Goal: Use online tool/utility: Utilize a website feature to perform a specific function

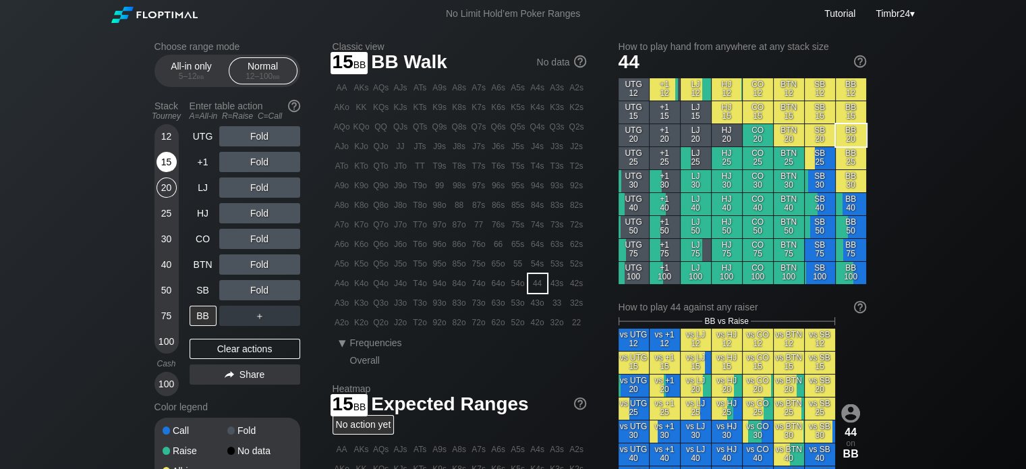
click at [170, 154] on div "15" at bounding box center [166, 162] width 20 height 20
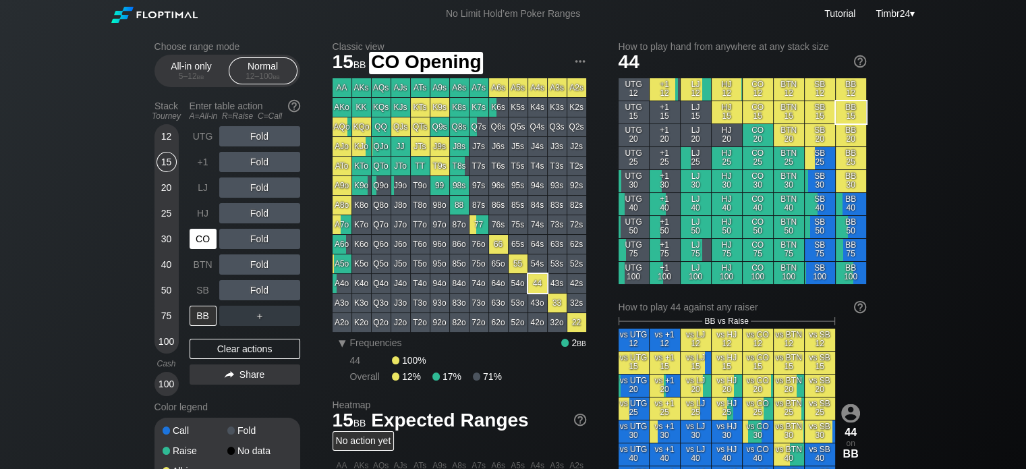
click at [200, 228] on div "CO" at bounding box center [205, 239] width 30 height 26
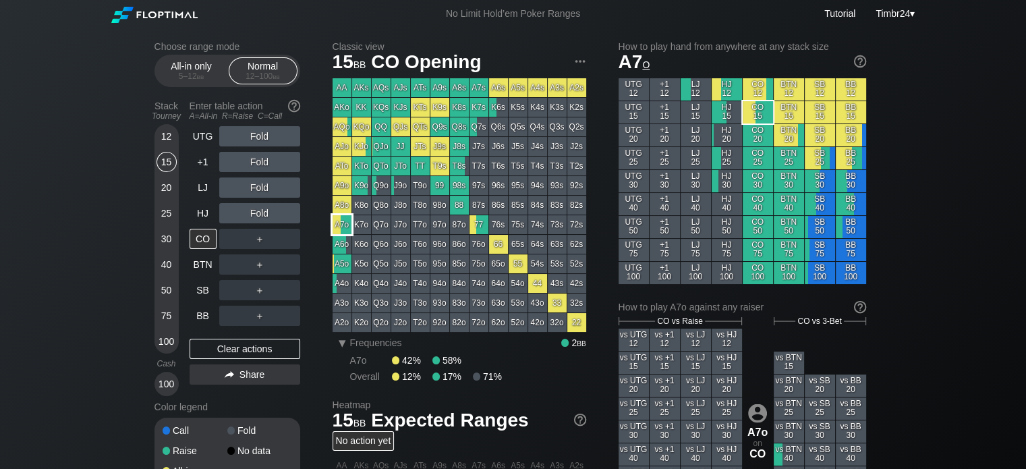
click at [339, 223] on div "A7o" at bounding box center [341, 224] width 19 height 19
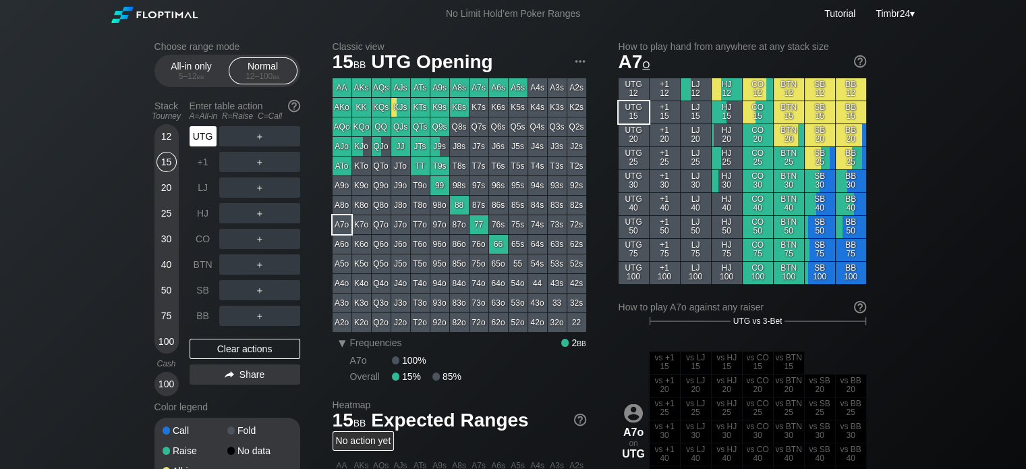
click at [210, 137] on div "UTG" at bounding box center [203, 136] width 27 height 20
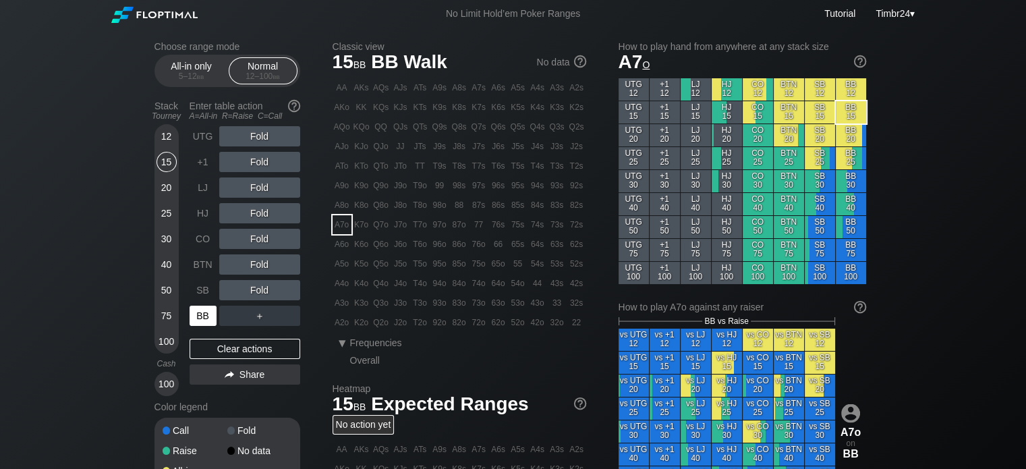
click at [202, 324] on div "BB" at bounding box center [203, 316] width 27 height 20
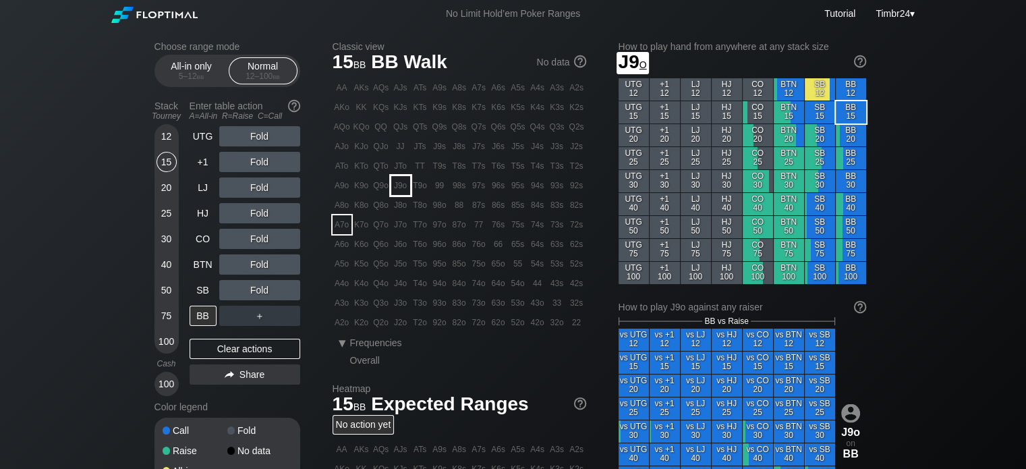
click at [399, 186] on div "J9o" at bounding box center [400, 185] width 19 height 19
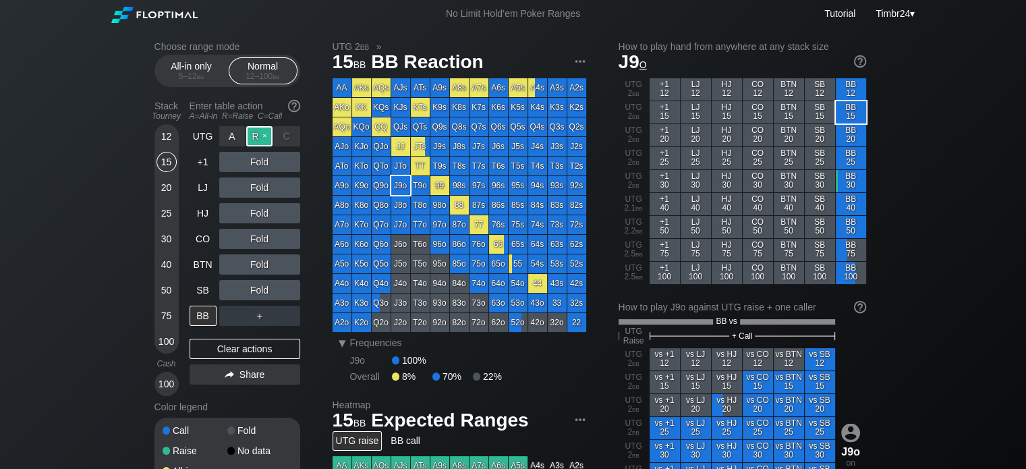
click at [258, 136] on div "R ✕" at bounding box center [259, 136] width 26 height 20
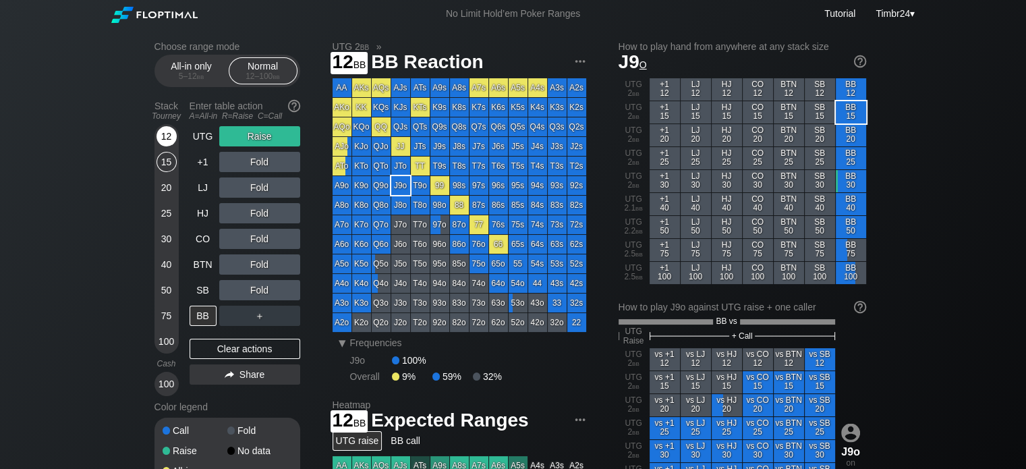
click at [166, 138] on div "12" at bounding box center [166, 136] width 20 height 20
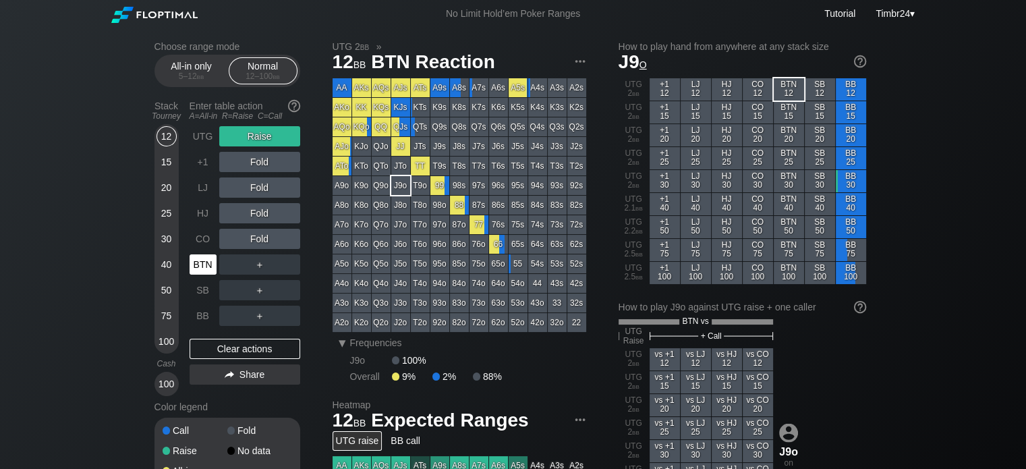
click at [204, 264] on div "BTN" at bounding box center [203, 264] width 27 height 20
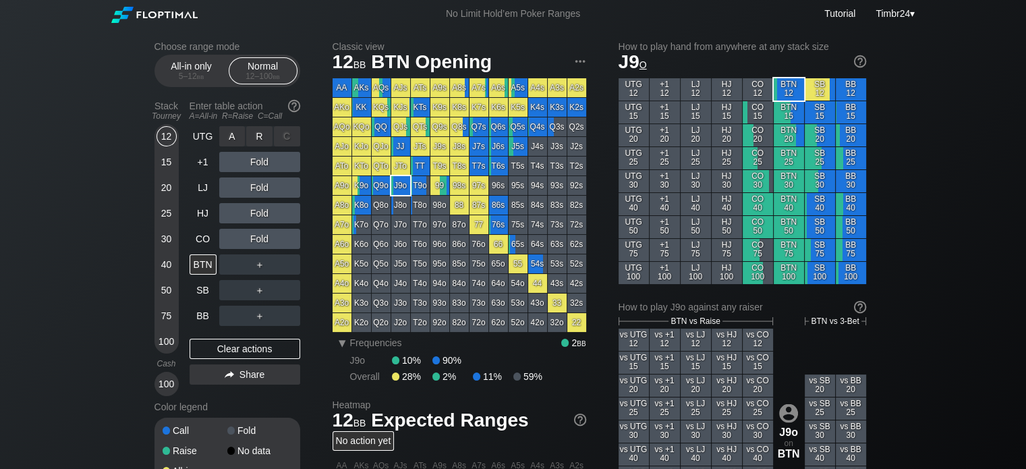
click at [258, 134] on div "R ✕" at bounding box center [259, 136] width 26 height 20
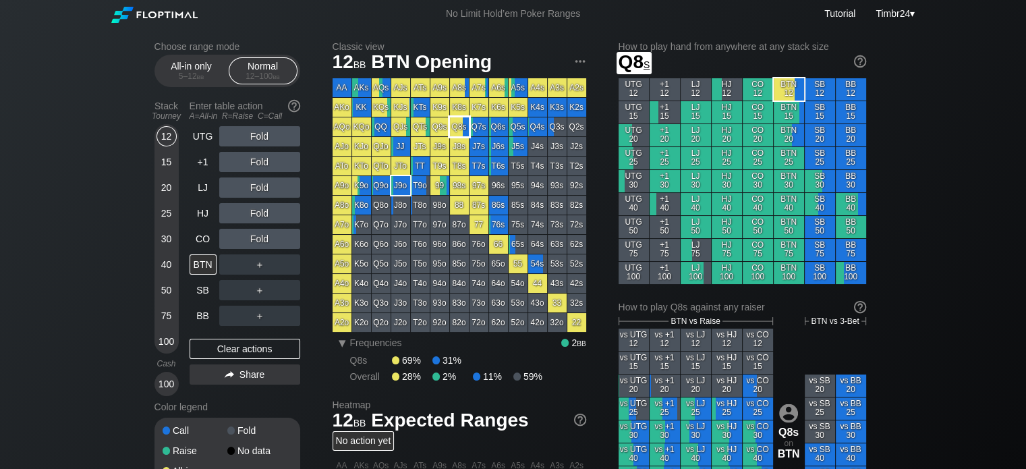
click at [457, 126] on div "Q8s" at bounding box center [459, 126] width 19 height 19
click at [258, 218] on div "R ✕" at bounding box center [259, 213] width 26 height 20
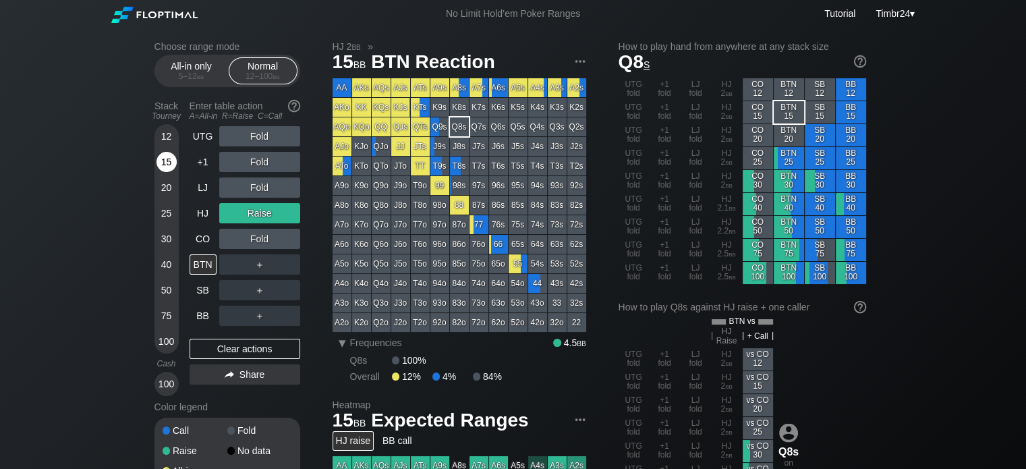
click at [161, 175] on div "15" at bounding box center [166, 165] width 20 height 26
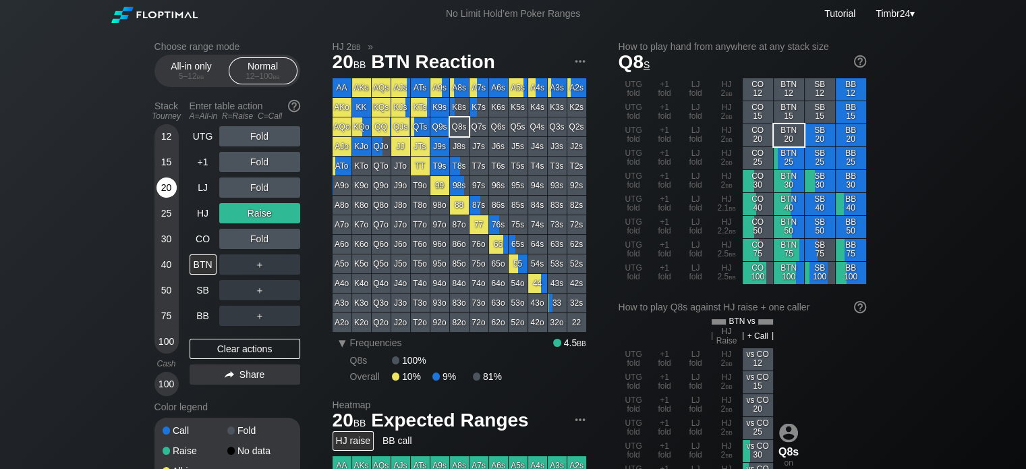
click at [160, 185] on div "20" at bounding box center [166, 187] width 20 height 20
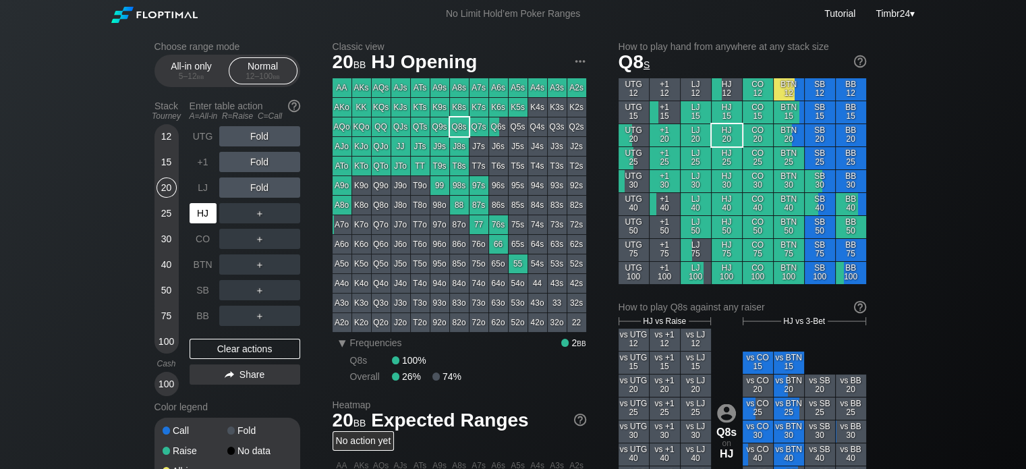
click at [201, 212] on div "HJ" at bounding box center [203, 213] width 27 height 20
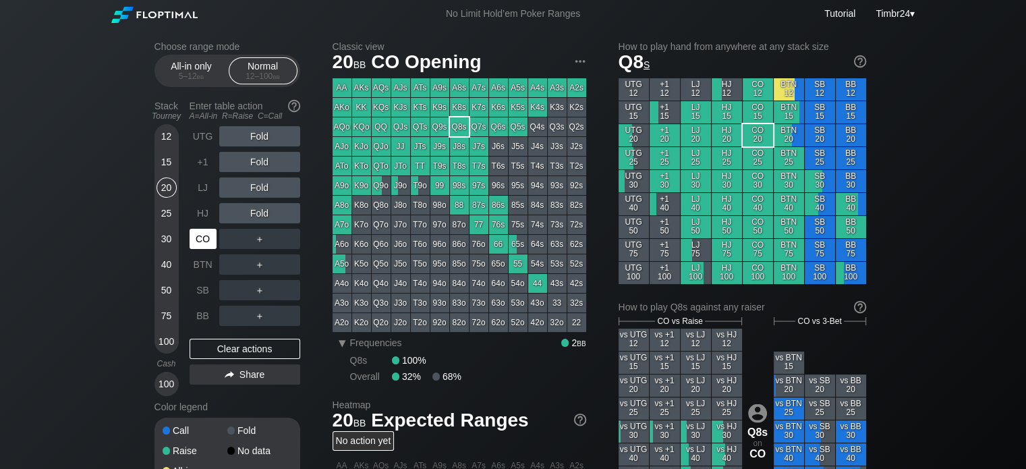
click at [199, 239] on div "CO" at bounding box center [203, 239] width 27 height 20
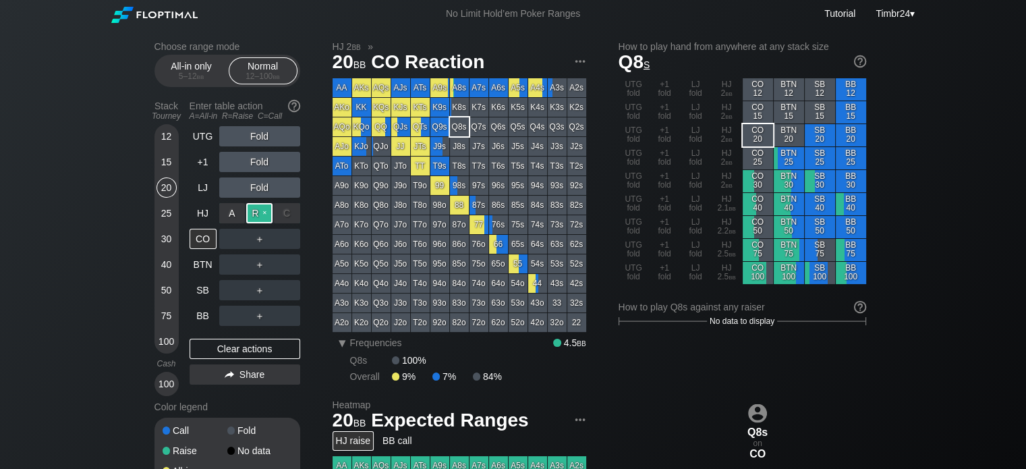
click at [254, 206] on div "R ✕" at bounding box center [259, 213] width 26 height 20
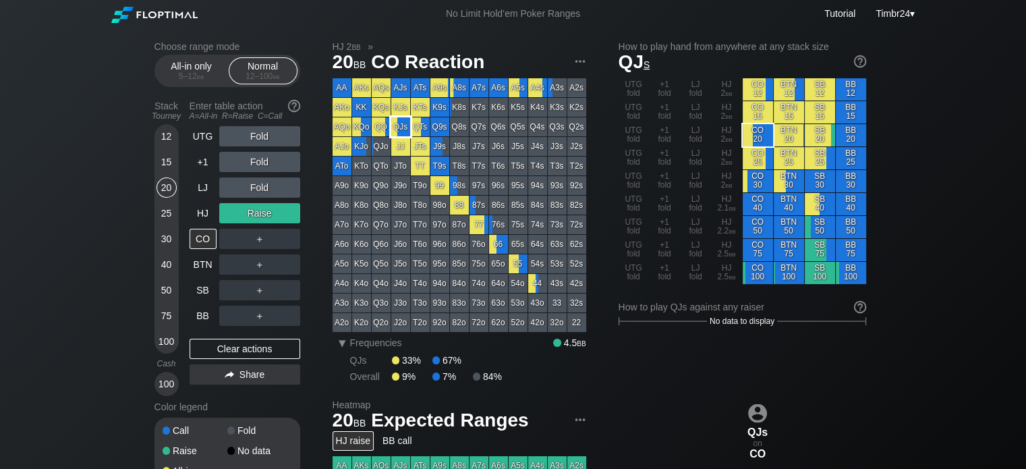
click at [395, 120] on div "QJs" at bounding box center [400, 126] width 19 height 19
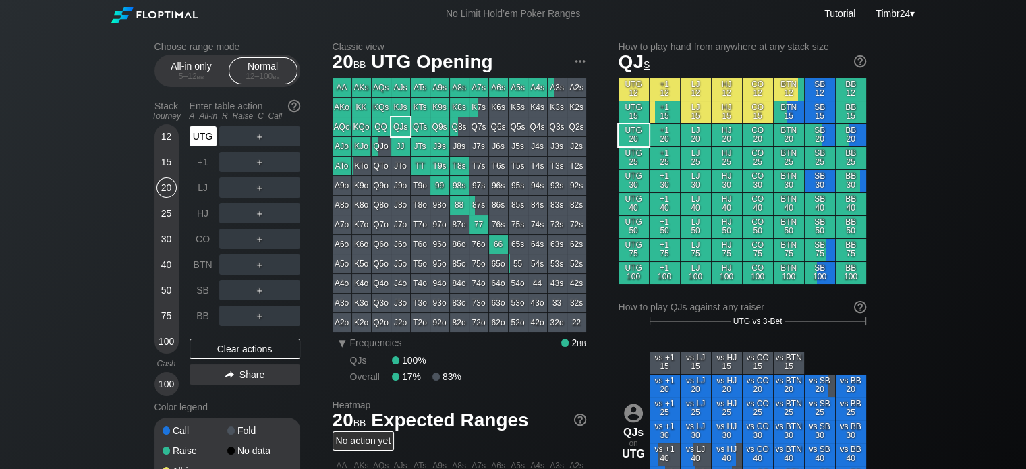
click at [198, 139] on div "UTG" at bounding box center [203, 136] width 27 height 20
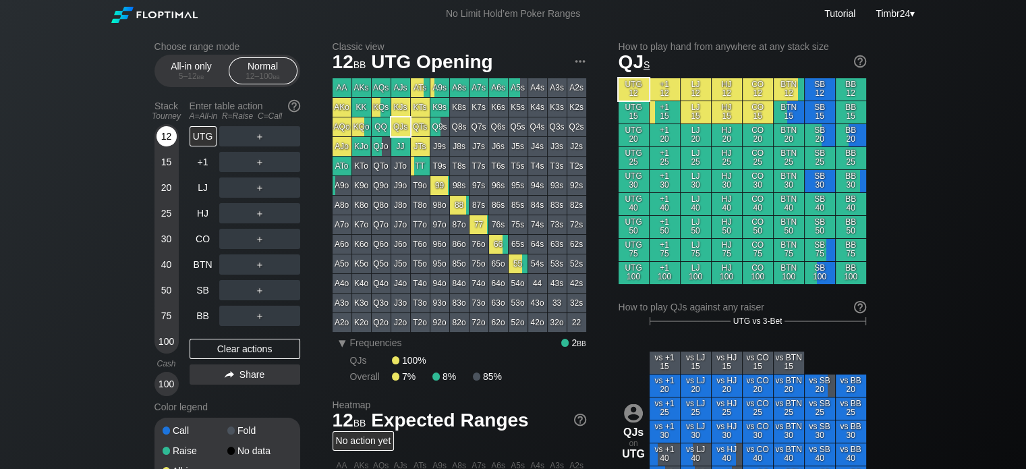
click at [160, 134] on div "12" at bounding box center [166, 136] width 20 height 20
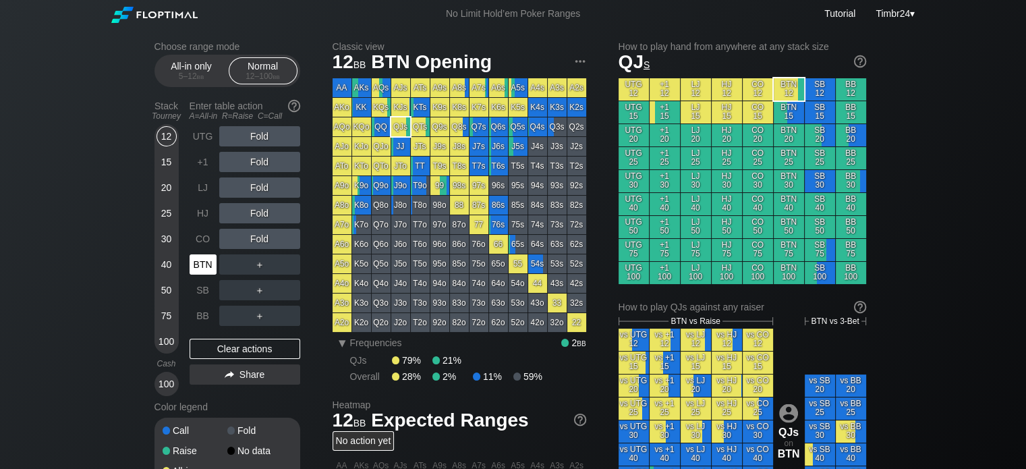
click at [198, 264] on div "BTN" at bounding box center [203, 264] width 27 height 20
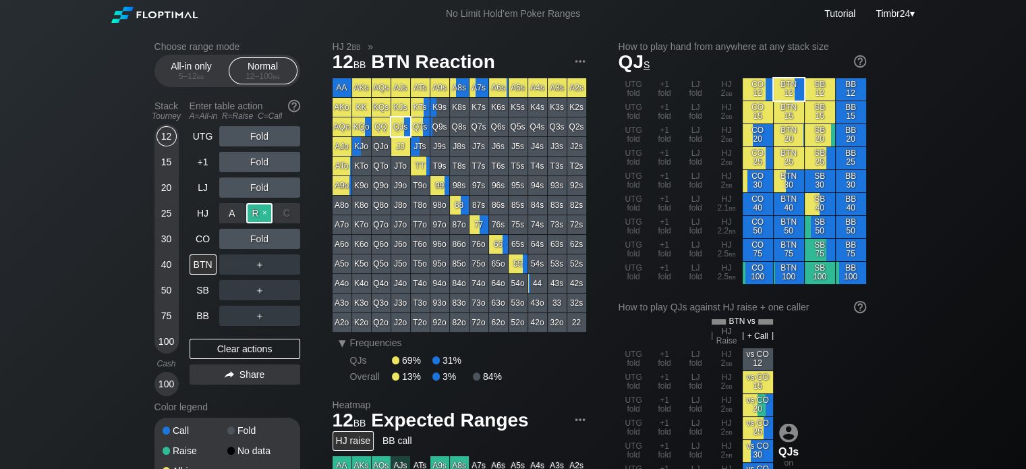
click at [256, 210] on div "R ✕" at bounding box center [259, 213] width 26 height 20
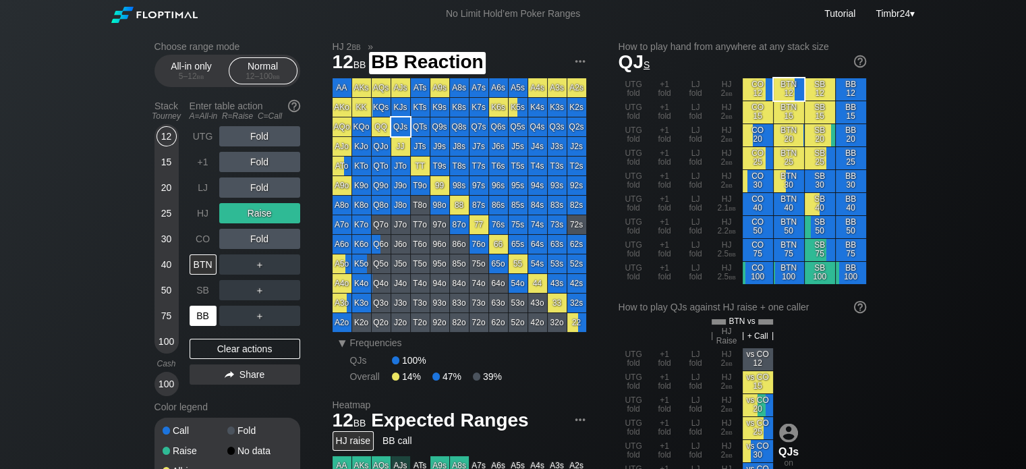
click at [199, 315] on div "BB" at bounding box center [203, 316] width 27 height 20
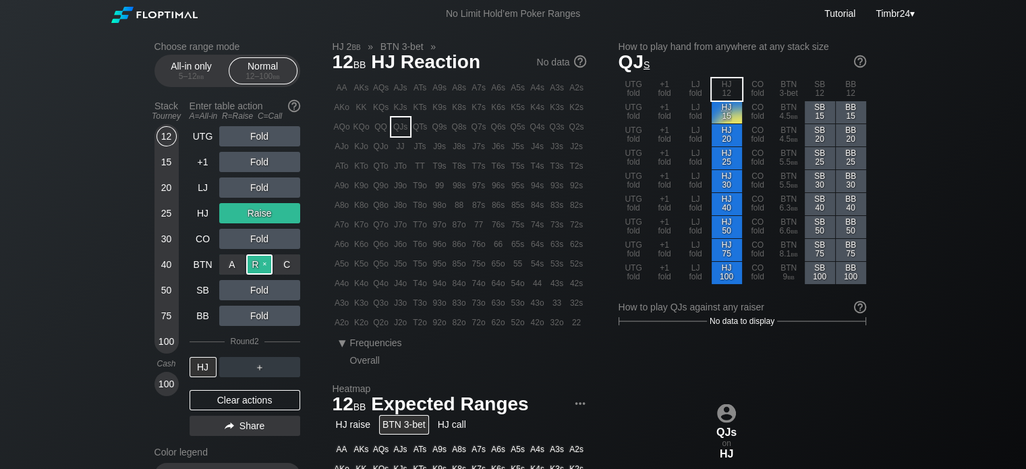
click at [264, 265] on div "R ✕" at bounding box center [259, 264] width 26 height 20
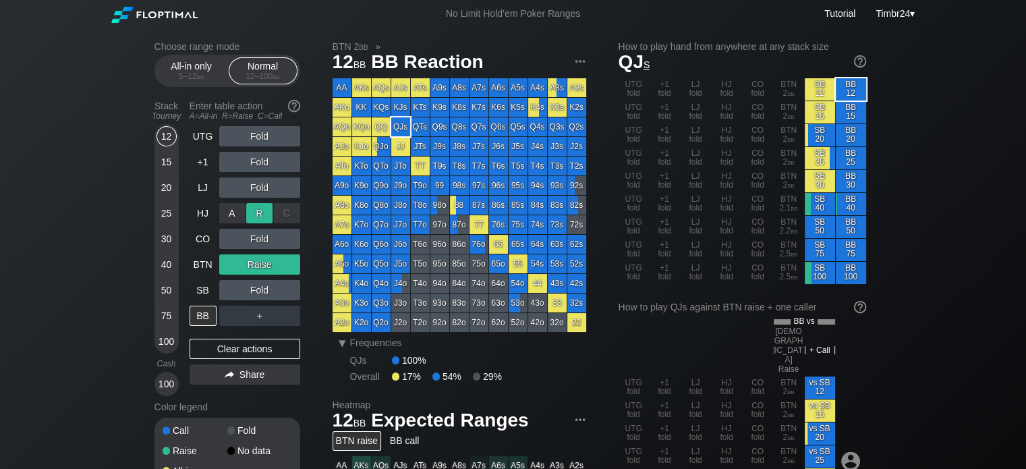
click at [263, 212] on div "R ✕" at bounding box center [259, 213] width 26 height 20
